Goal: Information Seeking & Learning: Learn about a topic

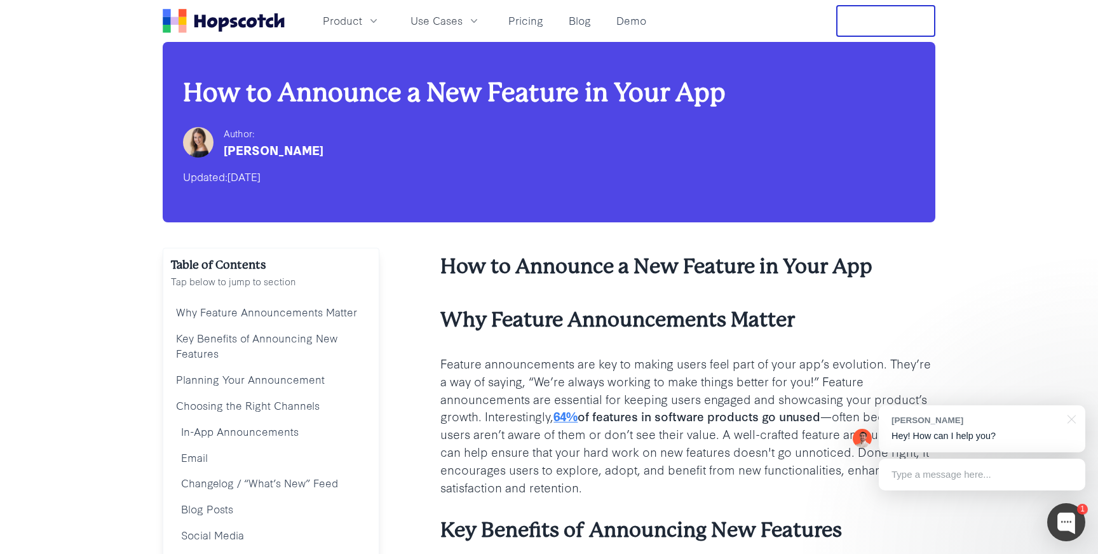
click at [721, 271] on h2 "How to Announce a New Feature in Your App" at bounding box center [687, 267] width 495 height 28
click at [619, 267] on h2 "How to Announce a New Feature in Your App" at bounding box center [687, 267] width 495 height 28
click at [562, 267] on h2 "How to Announce a New Feature in Your App" at bounding box center [687, 267] width 495 height 28
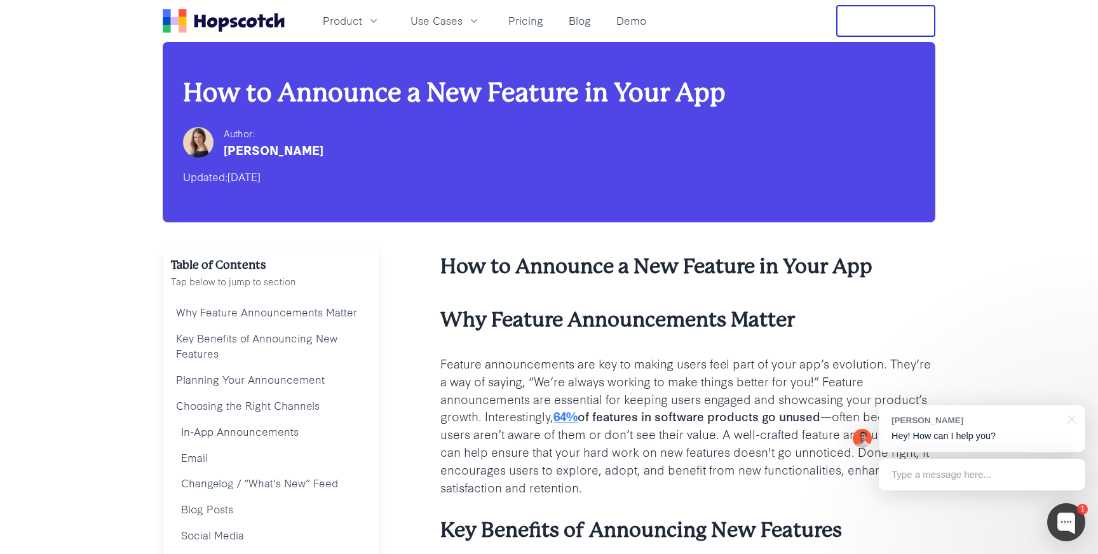
click at [551, 266] on h2 "How to Announce a New Feature in Your App" at bounding box center [687, 267] width 495 height 28
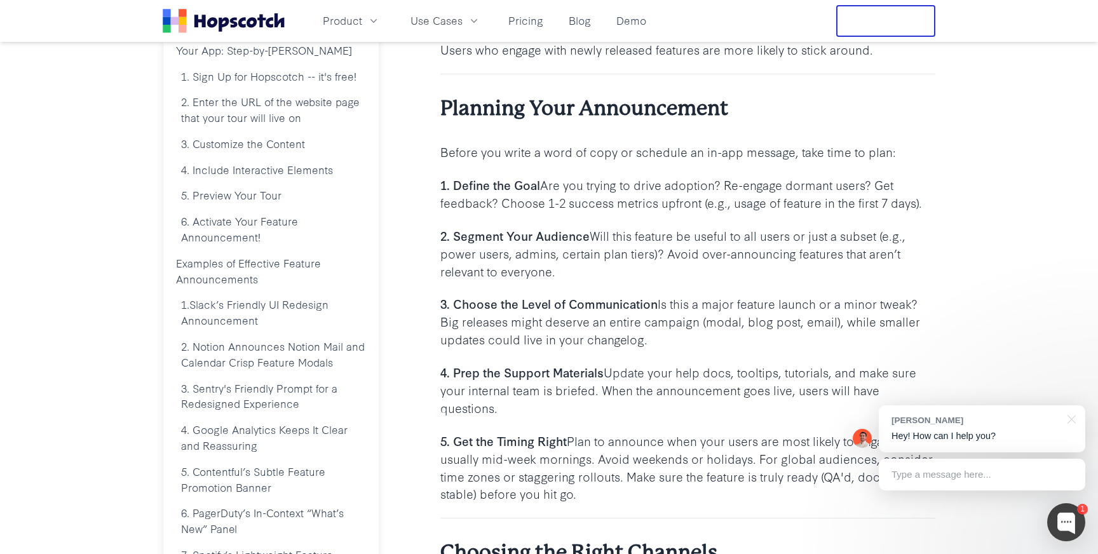
scroll to position [574, 0]
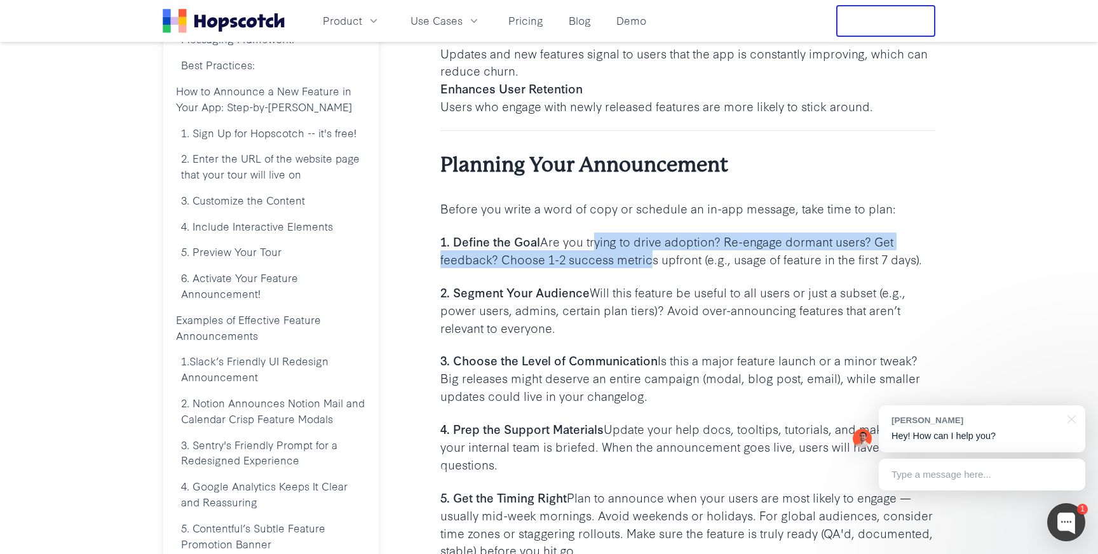
drag, startPoint x: 595, startPoint y: 243, endPoint x: 648, endPoint y: 260, distance: 55.9
click at [648, 260] on p "1. Define the Goal Are you trying to drive adoption? Re-engage dormant users? G…" at bounding box center [687, 250] width 495 height 36
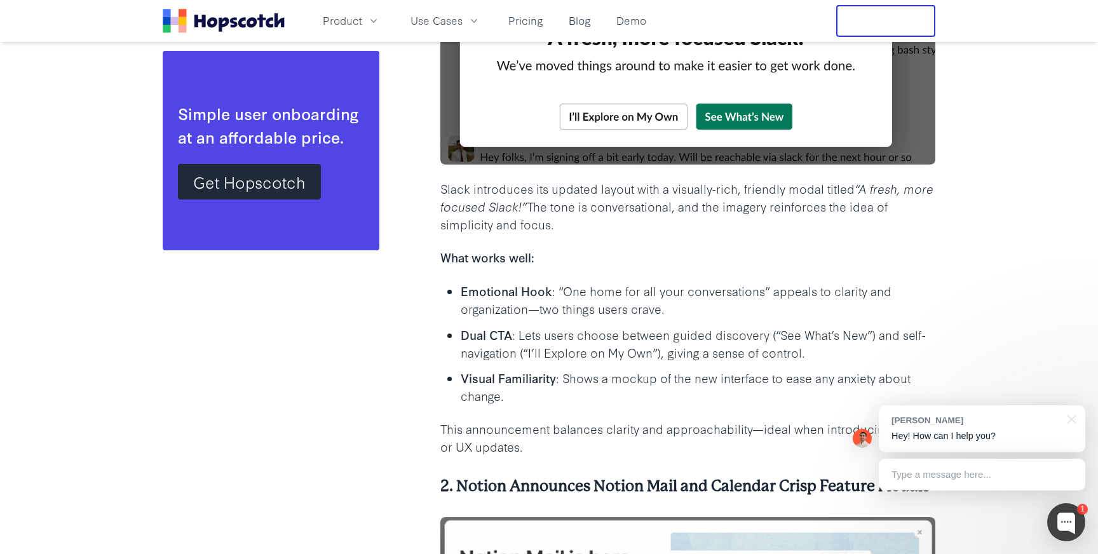
scroll to position [4022, 0]
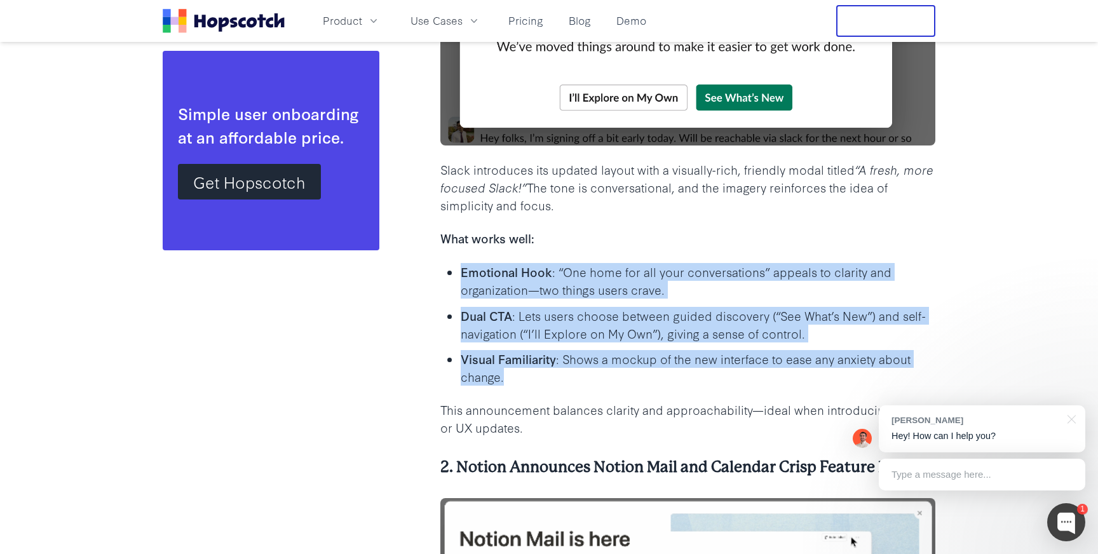
drag, startPoint x: 508, startPoint y: 379, endPoint x: 454, endPoint y: 264, distance: 126.7
click at [454, 264] on ul "Emotional Hook : “One home for all your conversations” appeals to clarity and o…" at bounding box center [687, 323] width 495 height 123
drag, startPoint x: 441, startPoint y: 234, endPoint x: 565, endPoint y: 391, distance: 200.4
copy div "What works well: Emotional Hook : “One home for all your conversations” appeals…"
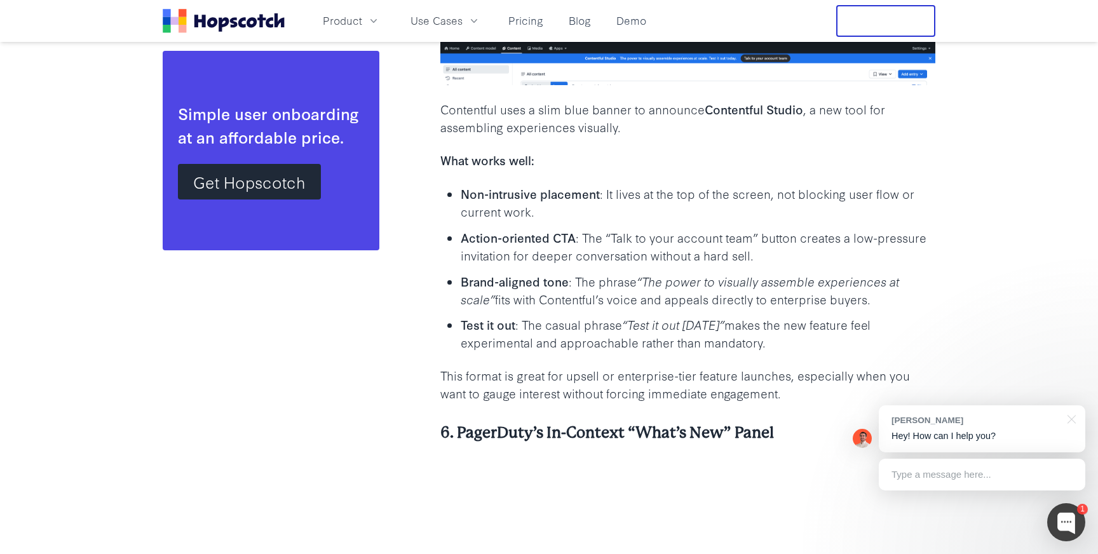
scroll to position [7110, 0]
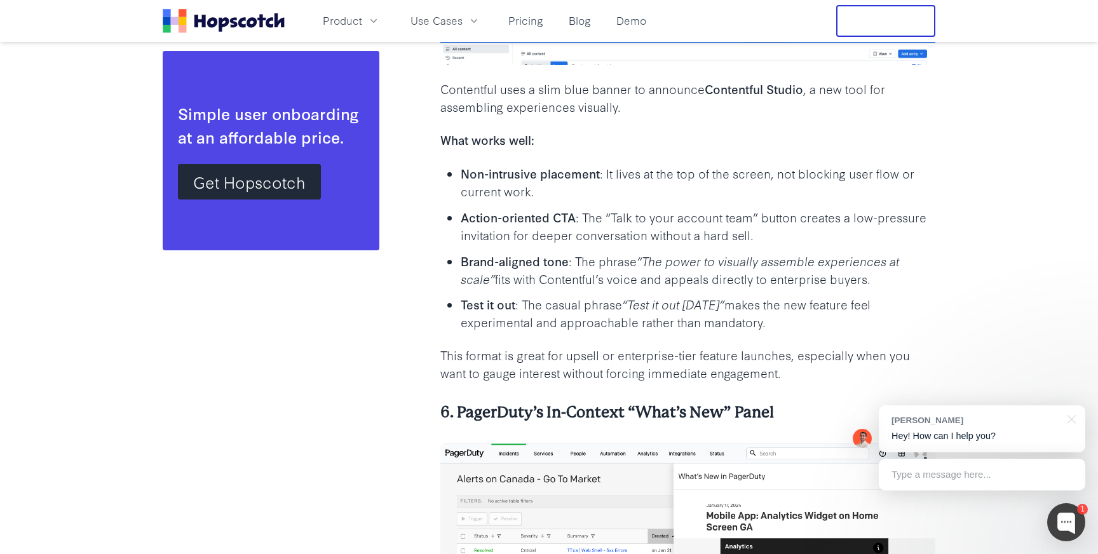
drag, startPoint x: 443, startPoint y: 141, endPoint x: 863, endPoint y: 323, distance: 457.5
copy div "What works well: Non-intrusive placement : It lives at the top of the screen, n…"
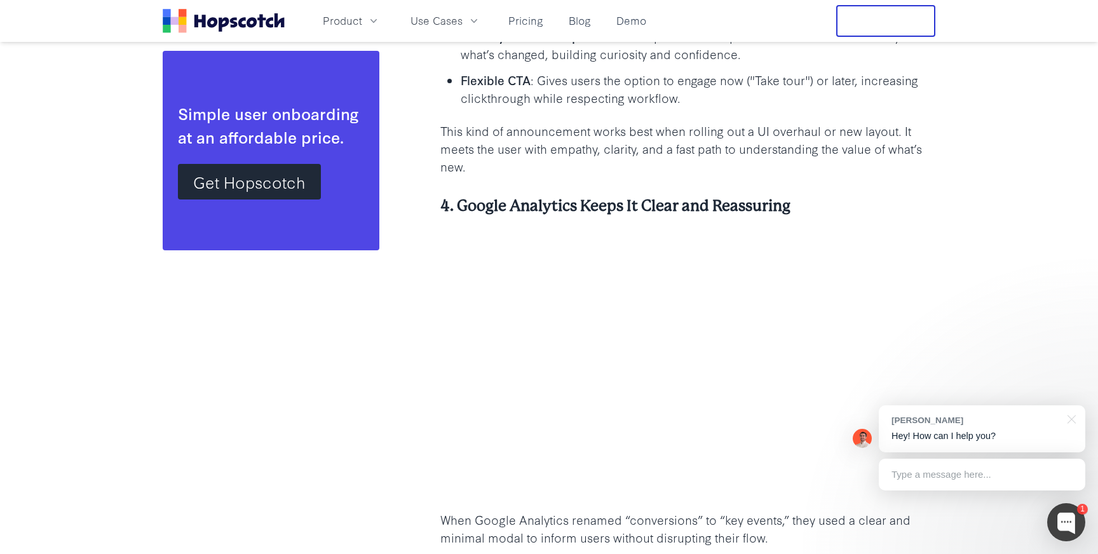
scroll to position [6210, 0]
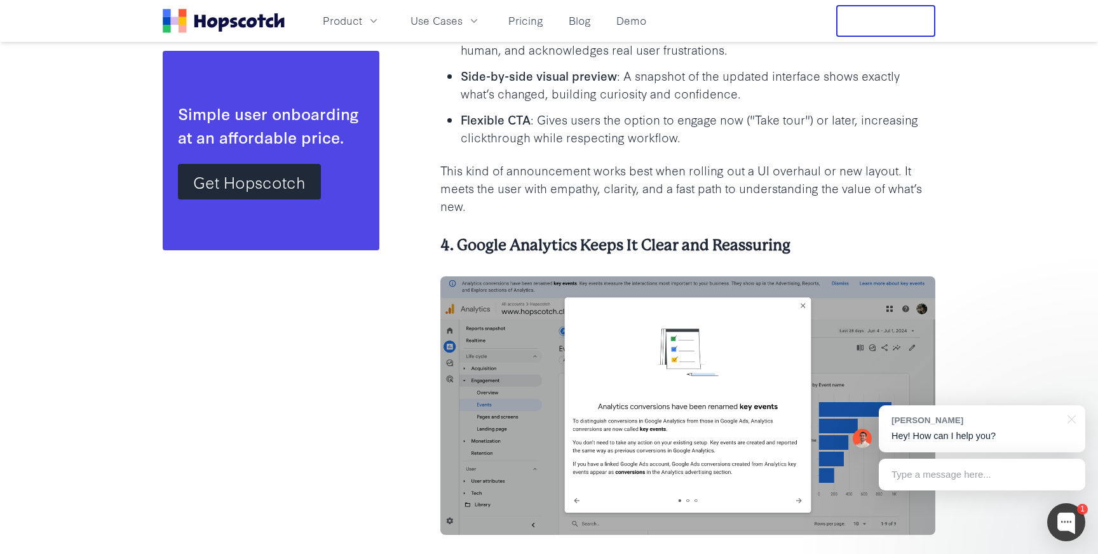
click at [556, 244] on h4 "4. Google Analytics Keeps It Clear and Reassuring" at bounding box center [687, 245] width 495 height 21
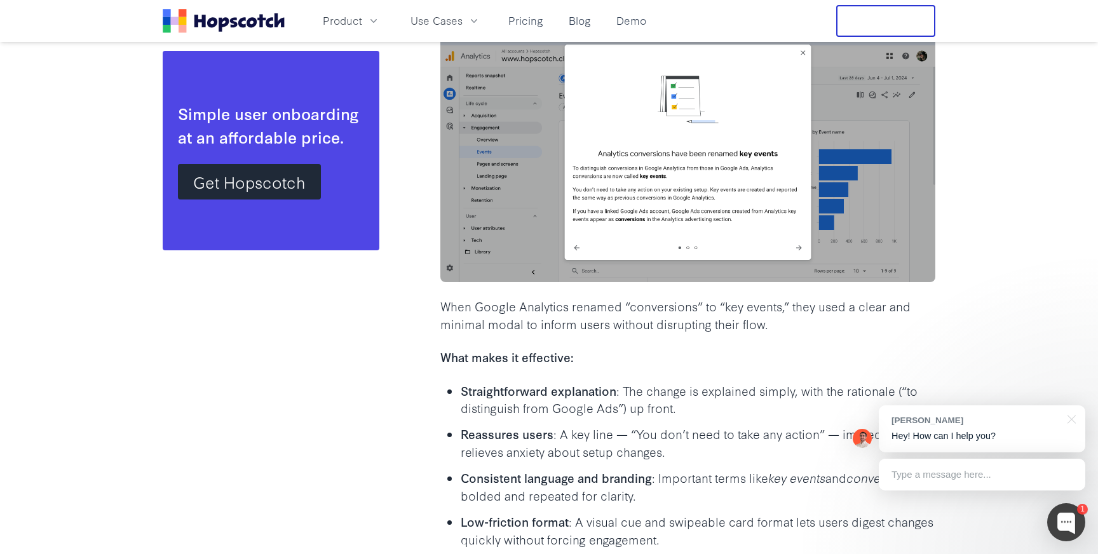
scroll to position [6584, 0]
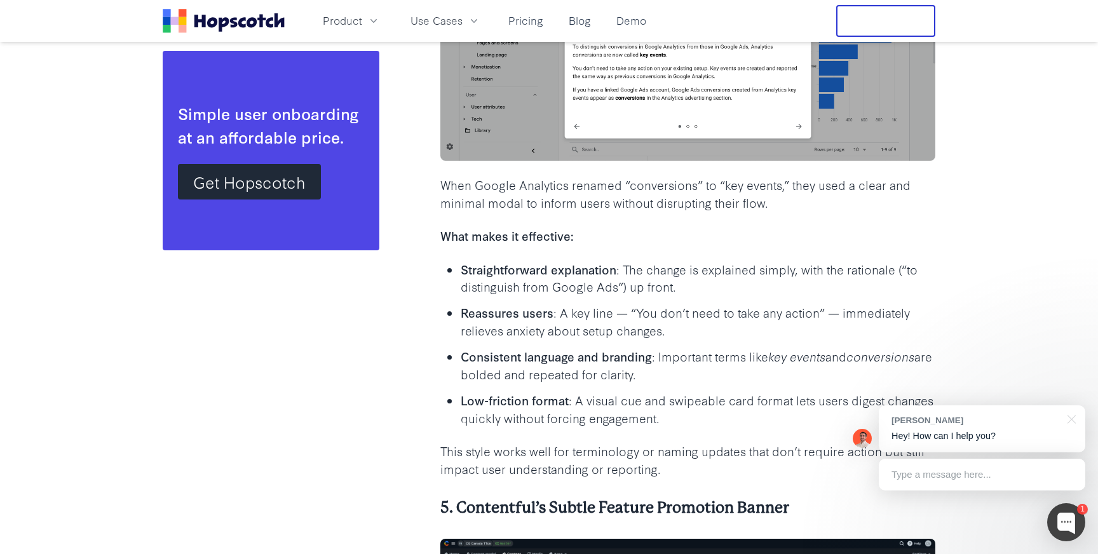
click at [542, 195] on p "When Google Analytics renamed “conversions” to “key events,” they used a clear …" at bounding box center [687, 194] width 495 height 36
click at [628, 195] on p "When Google Analytics renamed “conversions” to “key events,” they used a clear …" at bounding box center [687, 194] width 495 height 36
click at [631, 184] on p "When Google Analytics renamed “conversions” to “key events,” they used a clear …" at bounding box center [687, 194] width 495 height 36
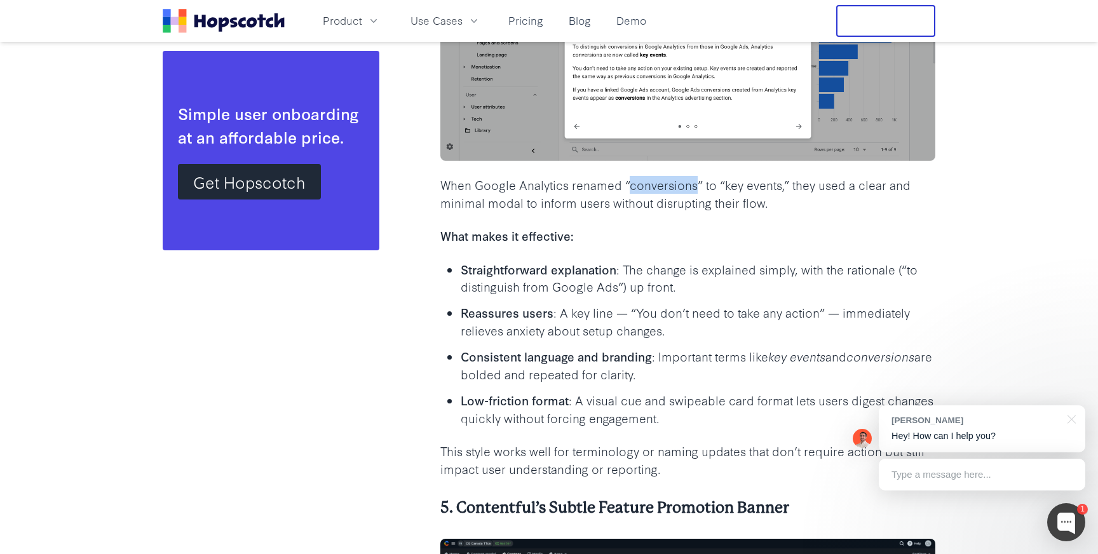
click at [631, 184] on p "When Google Analytics renamed “conversions” to “key events,” they used a clear …" at bounding box center [687, 194] width 495 height 36
click at [689, 187] on p "When Google Analytics renamed “conversions” to “key events,” they used a clear …" at bounding box center [687, 194] width 495 height 36
click at [600, 274] on b "Straightforward explanation" at bounding box center [539, 268] width 156 height 17
click at [640, 270] on p "Straightforward explanation : The change is explained simply, with the rational…" at bounding box center [698, 278] width 474 height 36
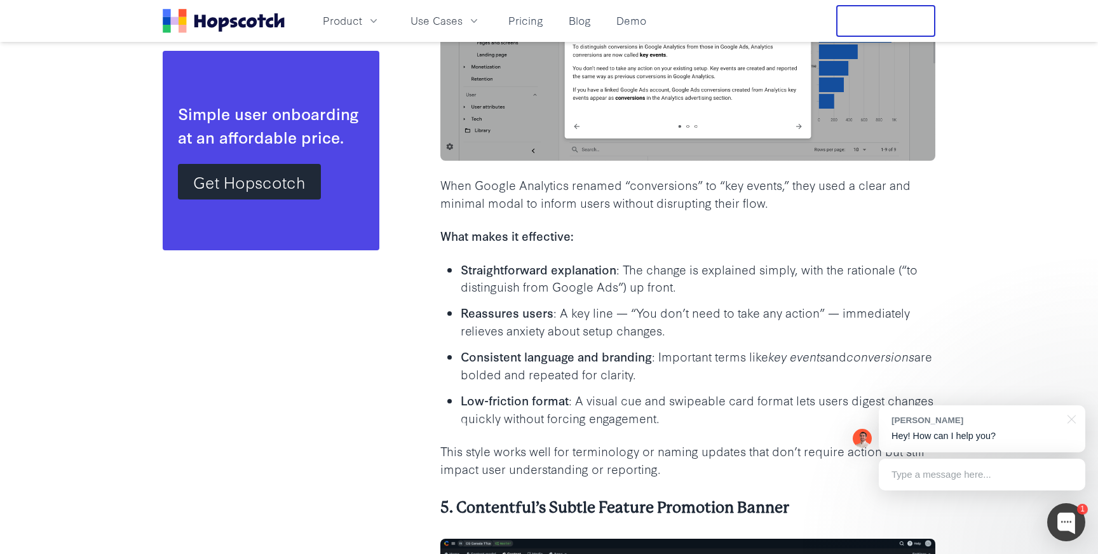
click at [567, 314] on p "Reassures users : A key line — “You don’t need to take any action” — immediatel…" at bounding box center [698, 322] width 474 height 36
click at [679, 314] on p "Reassures users : A key line — “You don’t need to take any action” — immediatel…" at bounding box center [698, 322] width 474 height 36
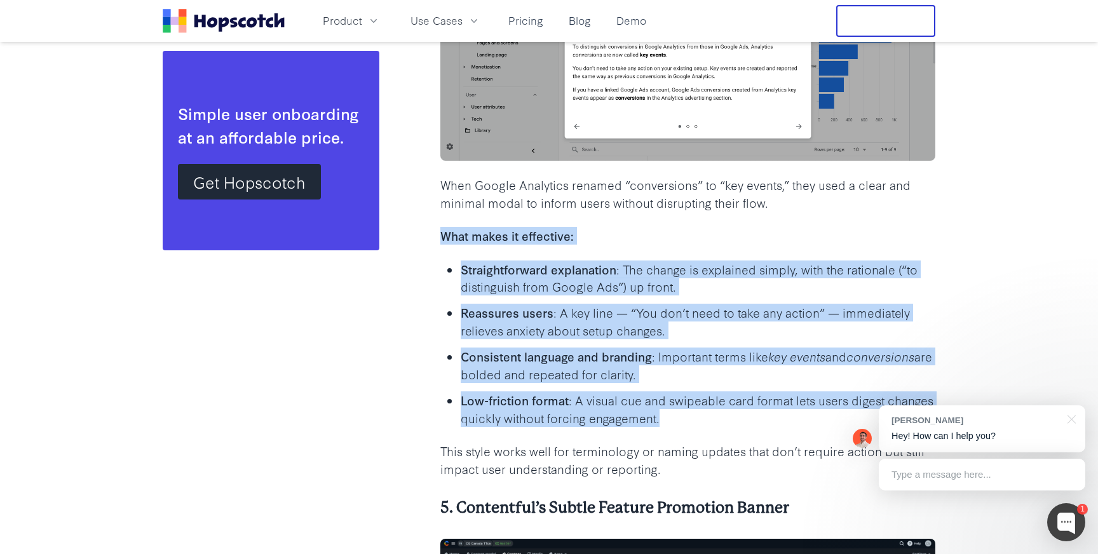
drag, startPoint x: 438, startPoint y: 236, endPoint x: 714, endPoint y: 414, distance: 327.7
click at [714, 414] on div "Table of Contents Tap below to jump to section Why Feature Announcements Matter…" at bounding box center [549, 360] width 772 height 13393
copy div "What makes it effective: Straightforward explanation : The change is explained …"
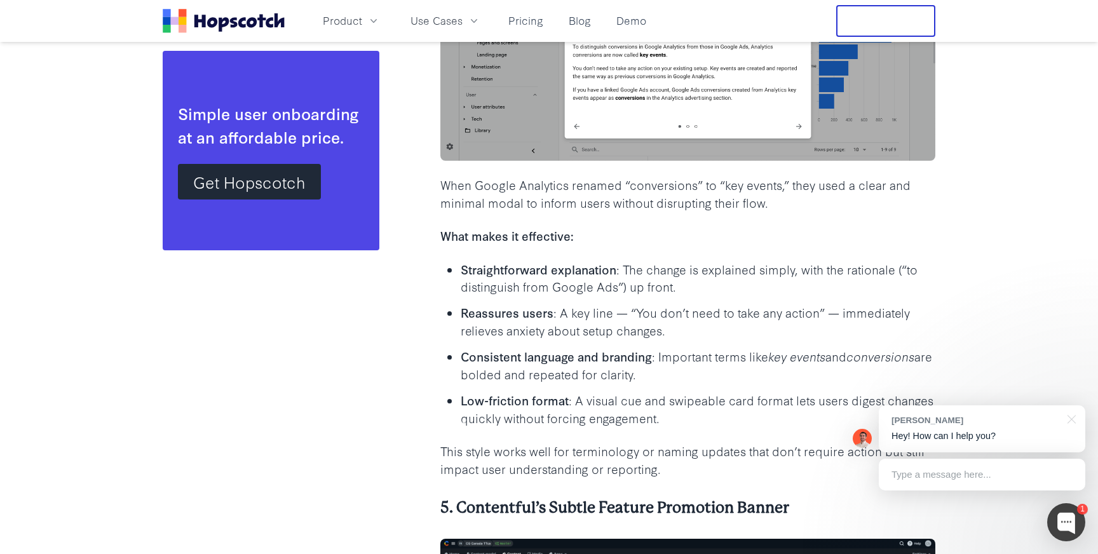
click at [671, 217] on div "How to Announce a New Feature in Your App Why Feature Announcements Matter Feat…" at bounding box center [687, 360] width 495 height 13393
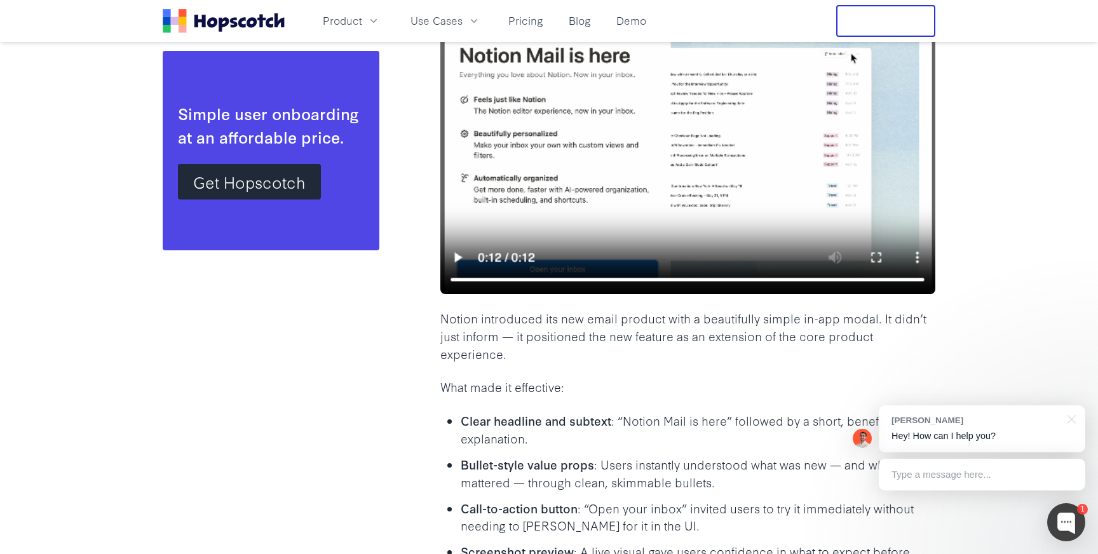
scroll to position [4497, 0]
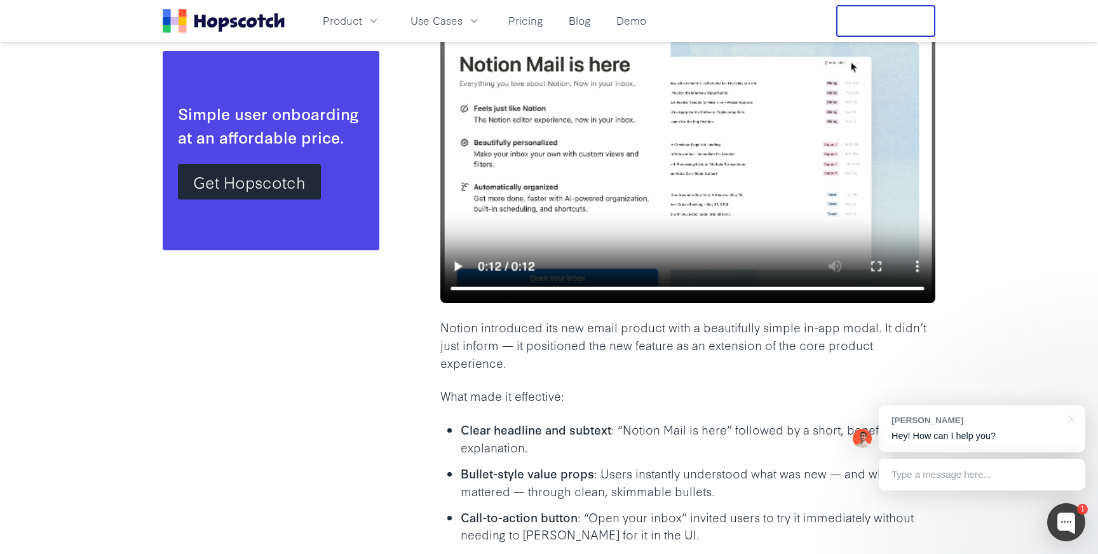
click at [455, 262] on img at bounding box center [687, 164] width 495 height 280
click at [458, 267] on img at bounding box center [687, 164] width 495 height 280
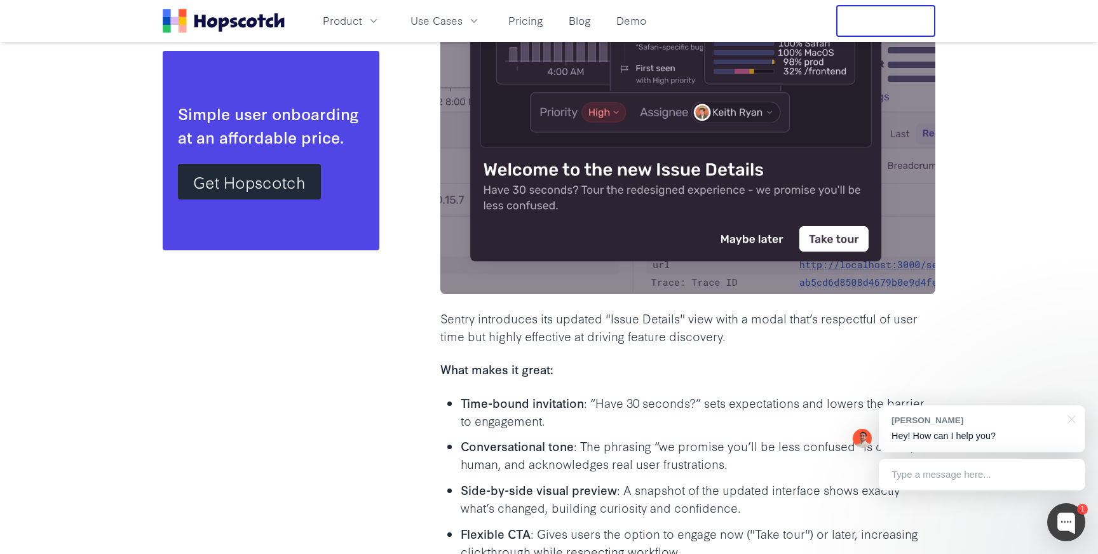
scroll to position [5926, 0]
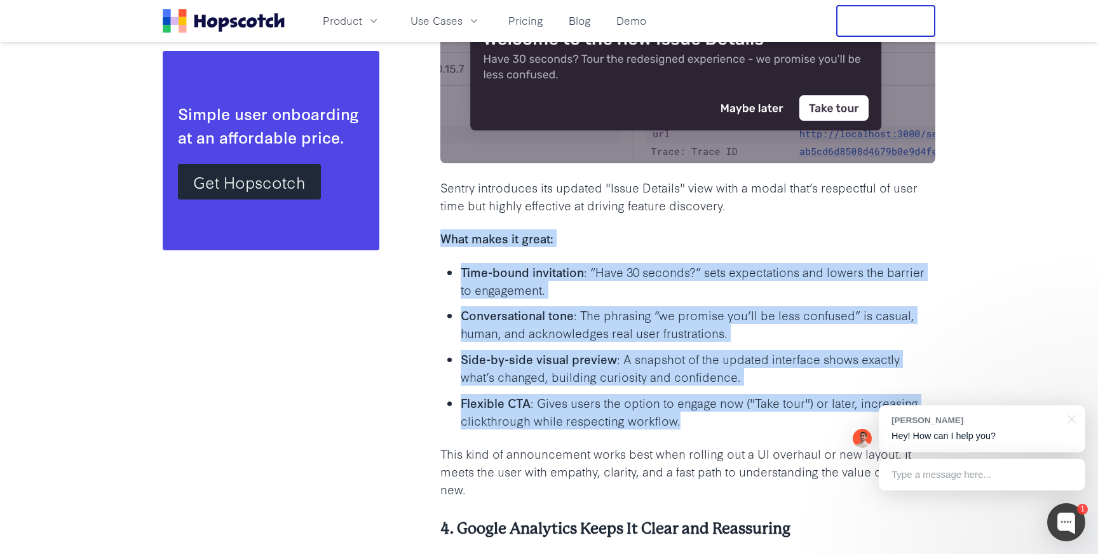
drag, startPoint x: 440, startPoint y: 238, endPoint x: 755, endPoint y: 421, distance: 363.8
copy div "What makes it great: Time-bound invitation : “Have 30 seconds?” sets expectatio…"
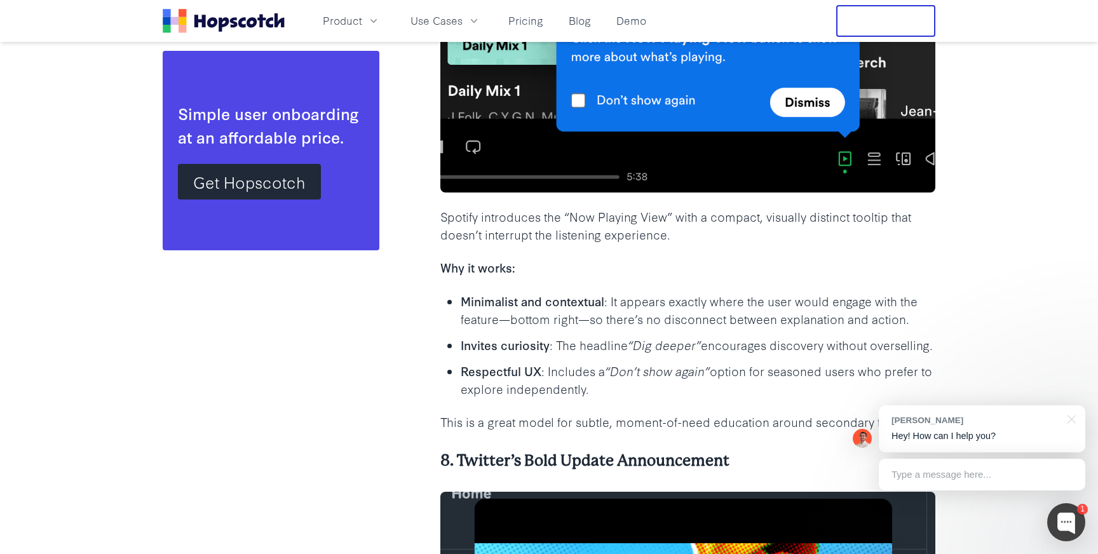
scroll to position [8403, 0]
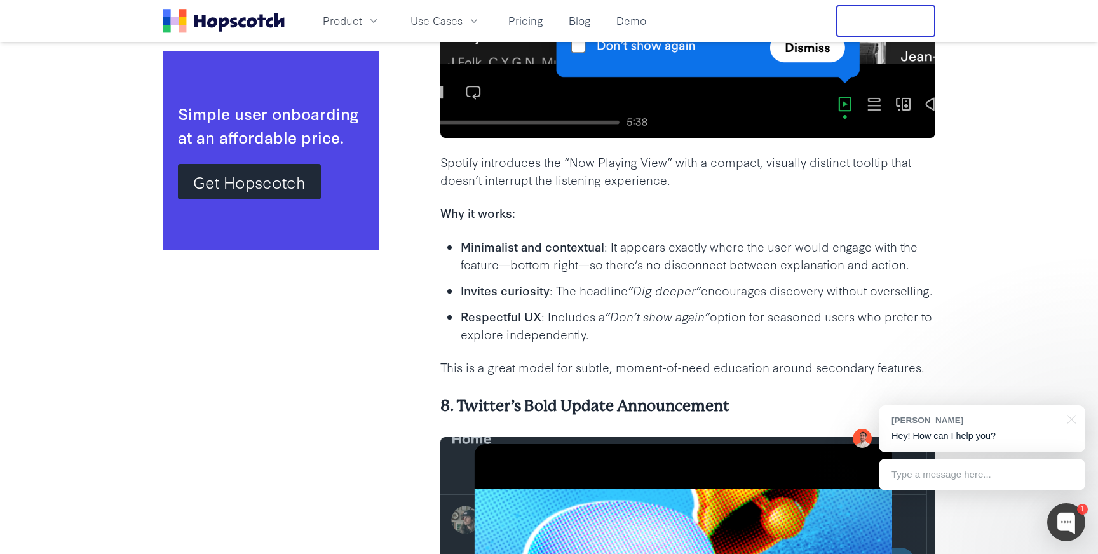
drag, startPoint x: 443, startPoint y: 214, endPoint x: 720, endPoint y: 361, distance: 314.0
copy div "Why it works: Minimalist and contextual : It appears exactly where the user wou…"
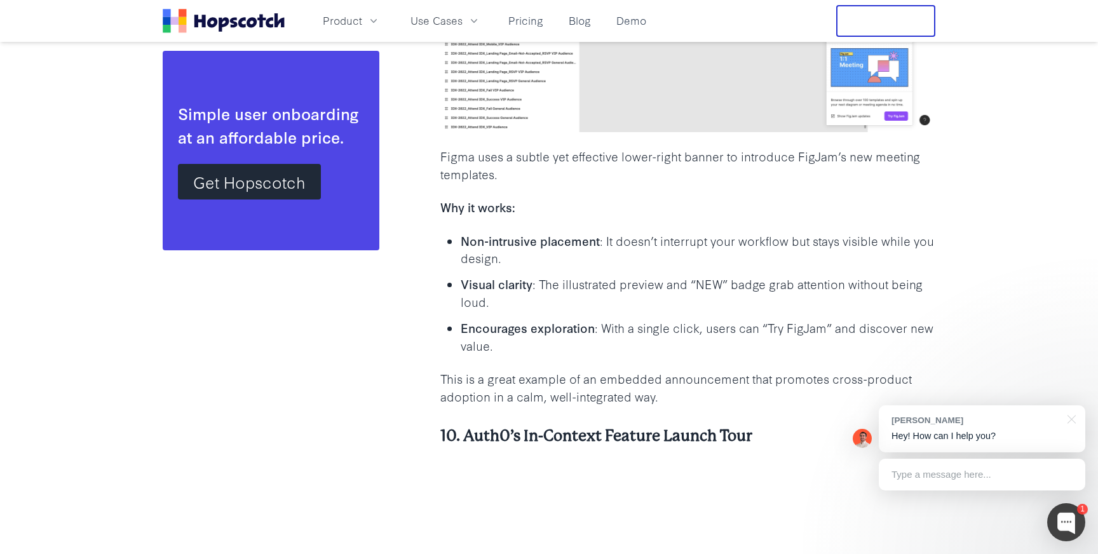
scroll to position [9948, 0]
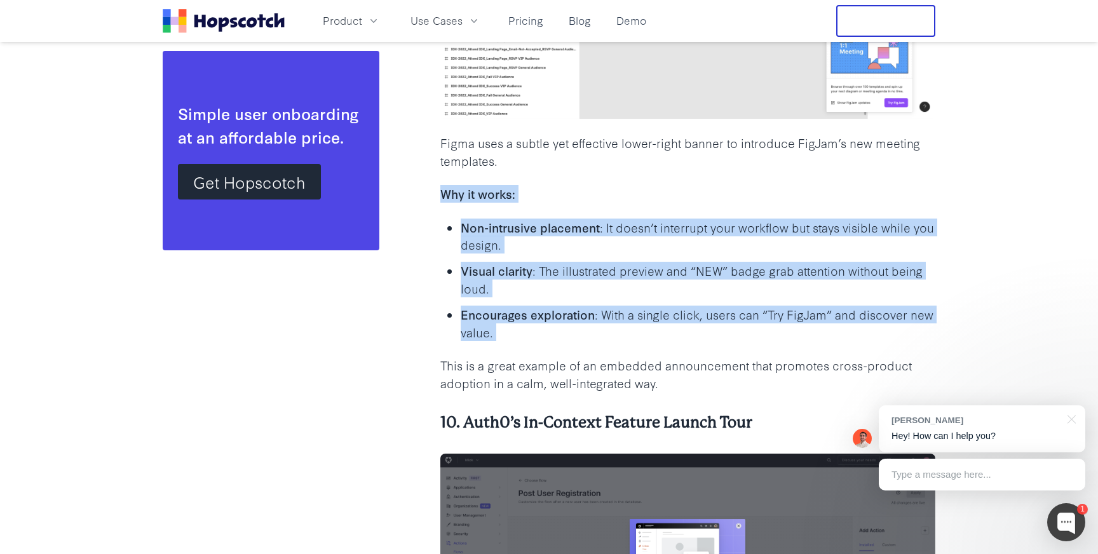
drag, startPoint x: 437, startPoint y: 212, endPoint x: 590, endPoint y: 370, distance: 220.6
copy div "Why it works: Non-intrusive placement : It doesn’t interrupt your workflow but …"
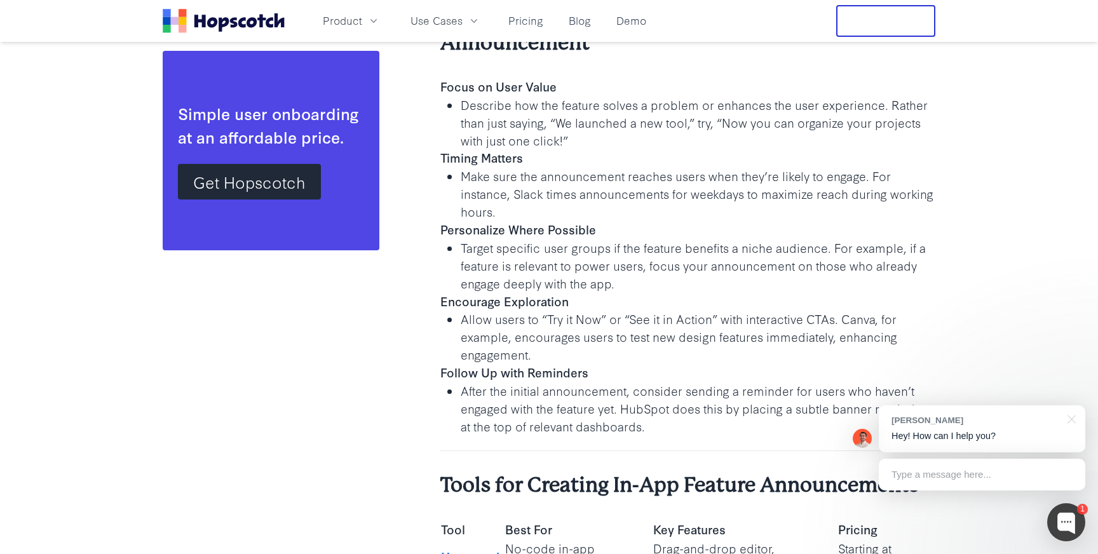
scroll to position [11443, 0]
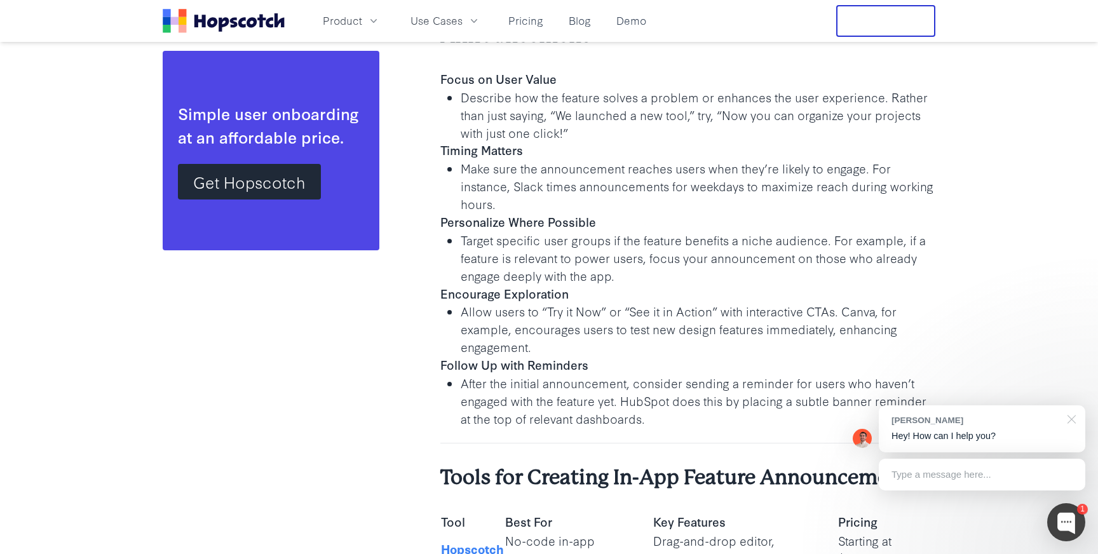
click at [1072, 420] on div at bounding box center [1069, 418] width 32 height 26
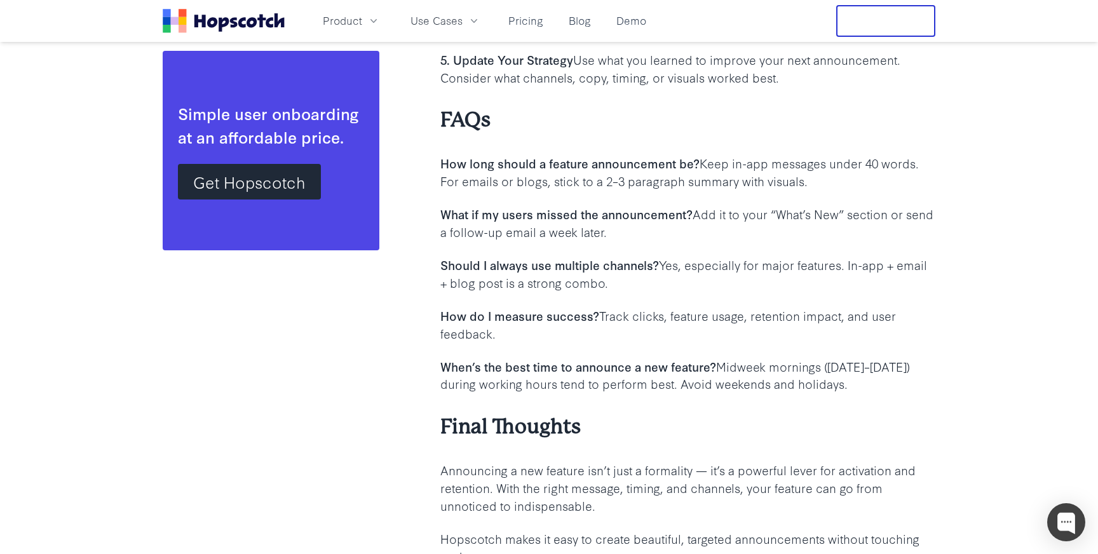
scroll to position [12623, 0]
click at [502, 269] on b "Should I always use multiple channels?" at bounding box center [549, 262] width 219 height 17
click at [492, 279] on p "Should I always use multiple channels? Yes, especially for major features. In-a…" at bounding box center [687, 272] width 495 height 36
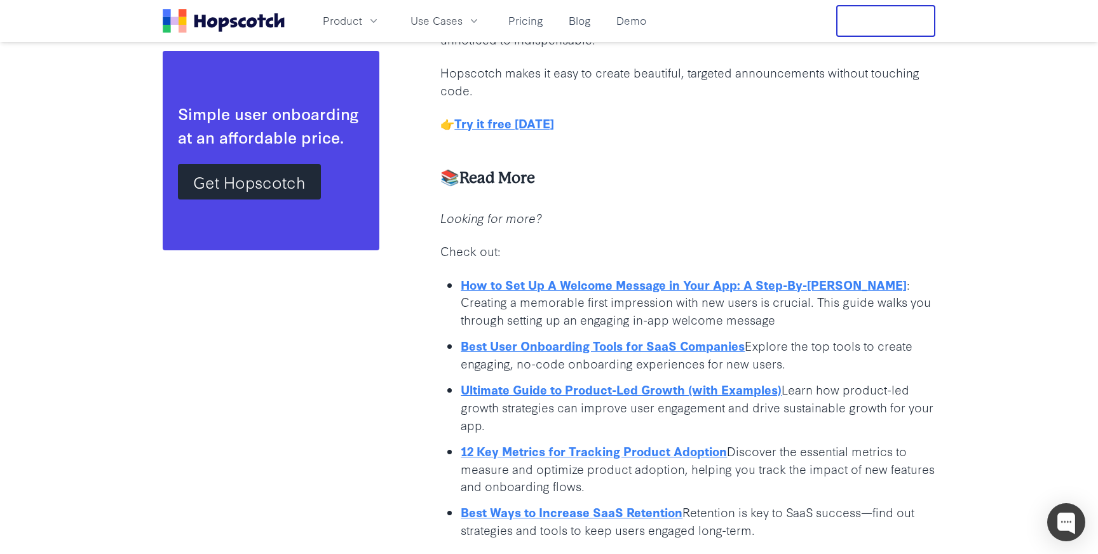
scroll to position [13161, 0]
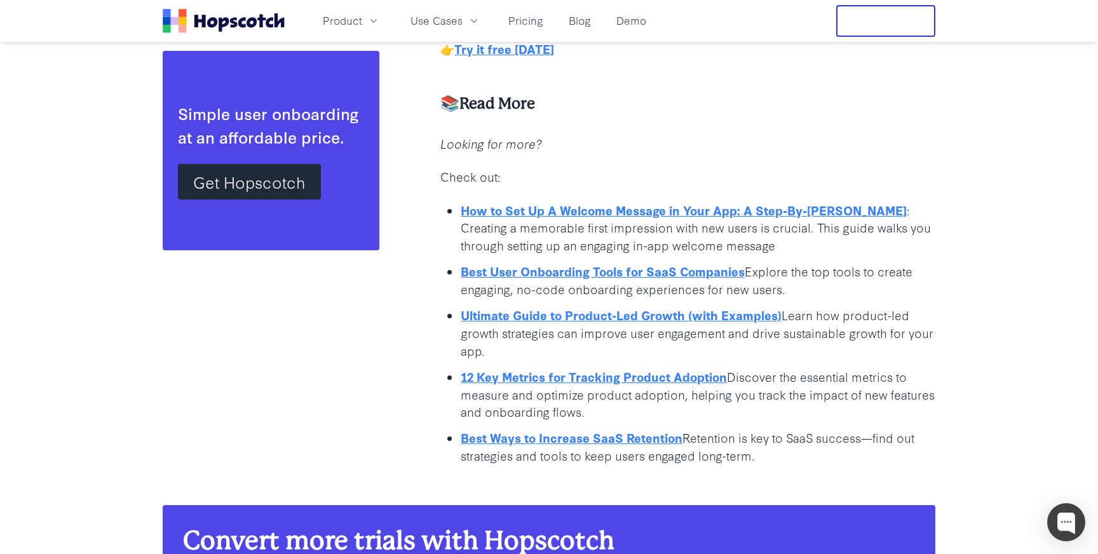
click at [658, 208] on link "How to Set Up A Welcome Message in Your App: A Step-By-[PERSON_NAME]" at bounding box center [684, 209] width 446 height 17
